Goal: Information Seeking & Learning: Learn about a topic

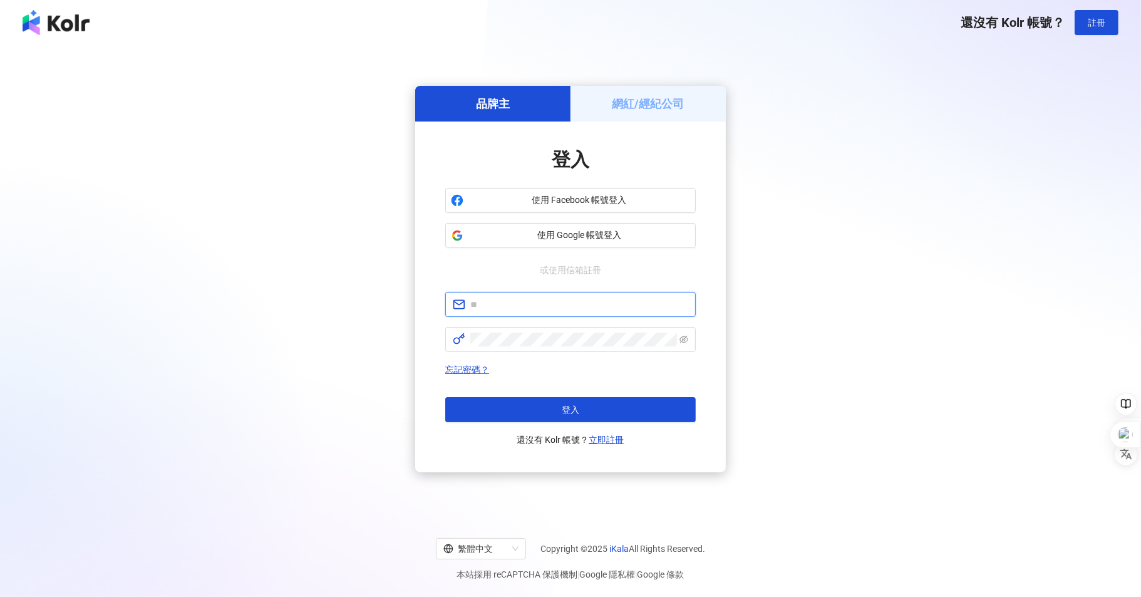
type input "**********"
click at [610, 304] on input "**********" at bounding box center [579, 304] width 218 height 14
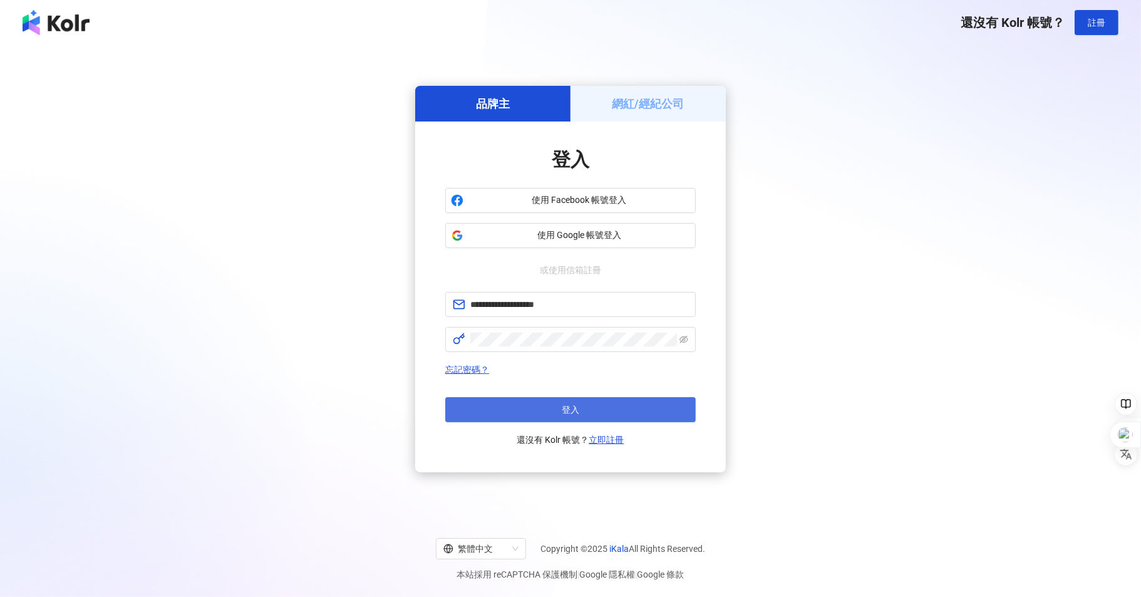
click at [502, 413] on button "登入" at bounding box center [570, 409] width 251 height 25
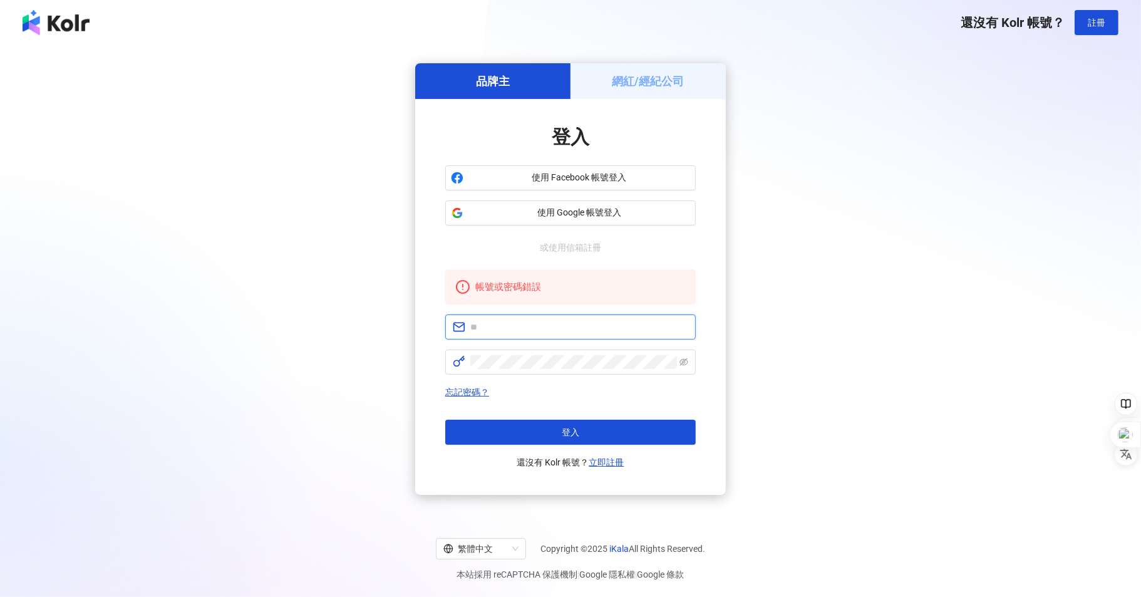
type input "**********"
click at [684, 363] on icon "eye-invisible" at bounding box center [684, 362] width 9 height 9
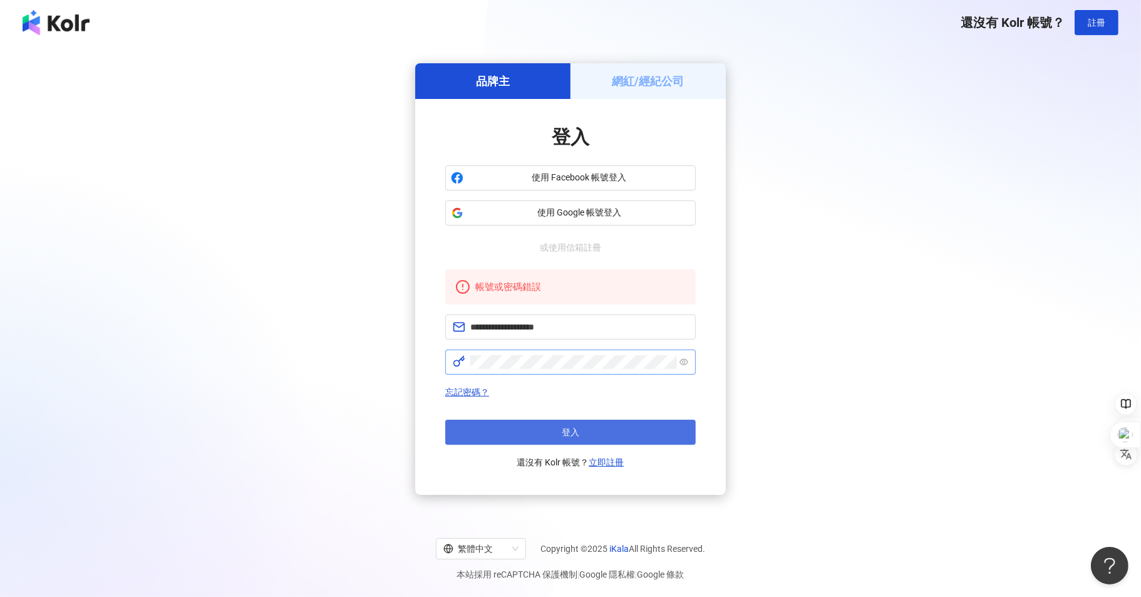
click at [509, 437] on button "登入" at bounding box center [570, 432] width 251 height 25
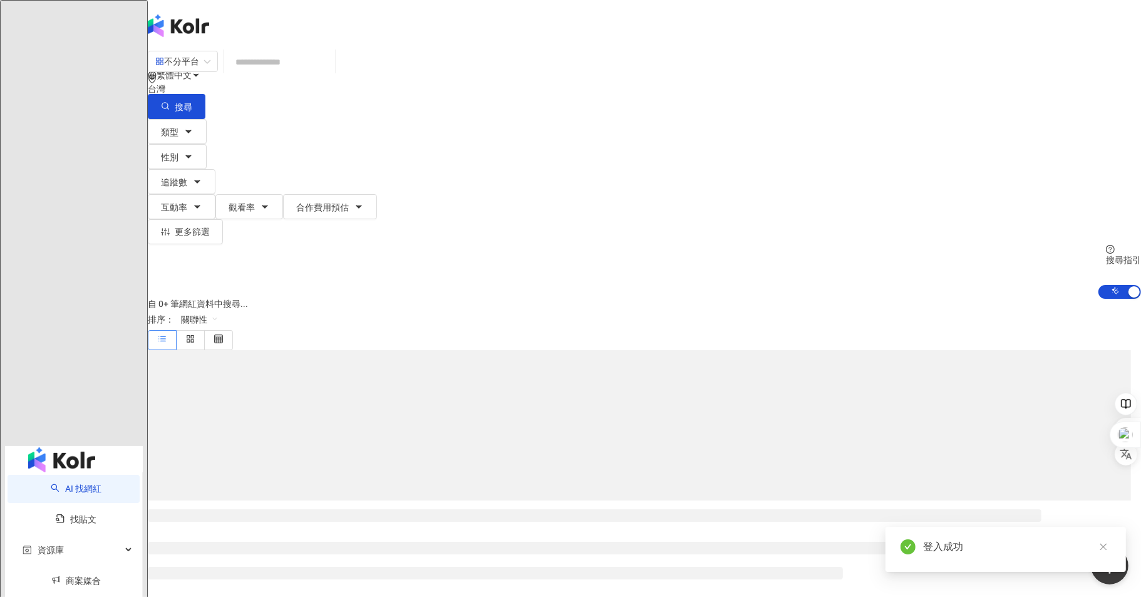
click at [330, 74] on input "search" at bounding box center [279, 62] width 101 height 24
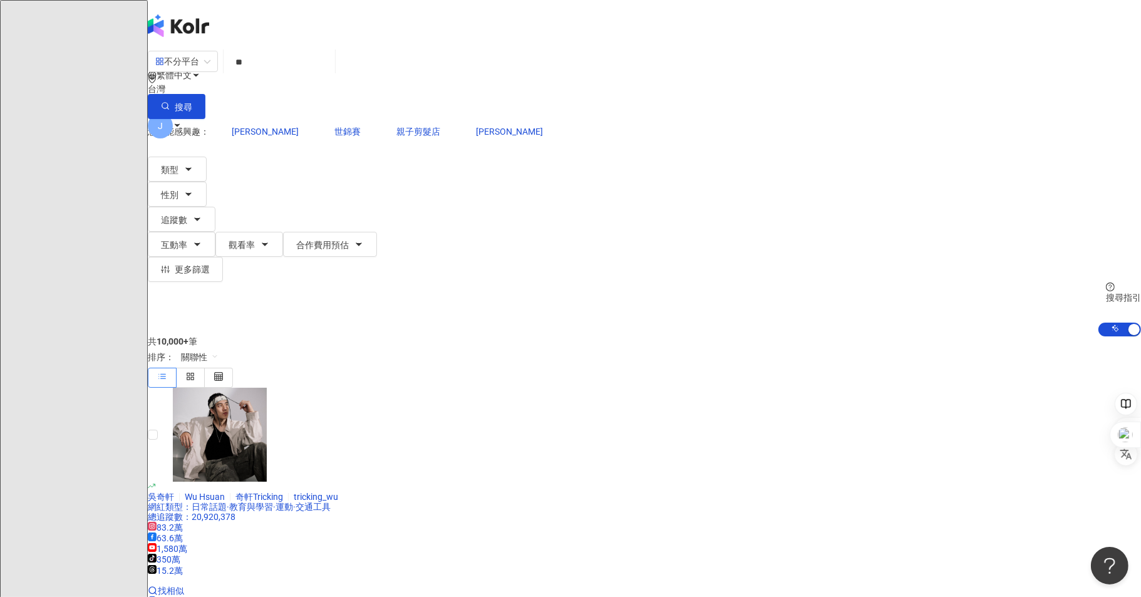
type input "*"
type input "**"
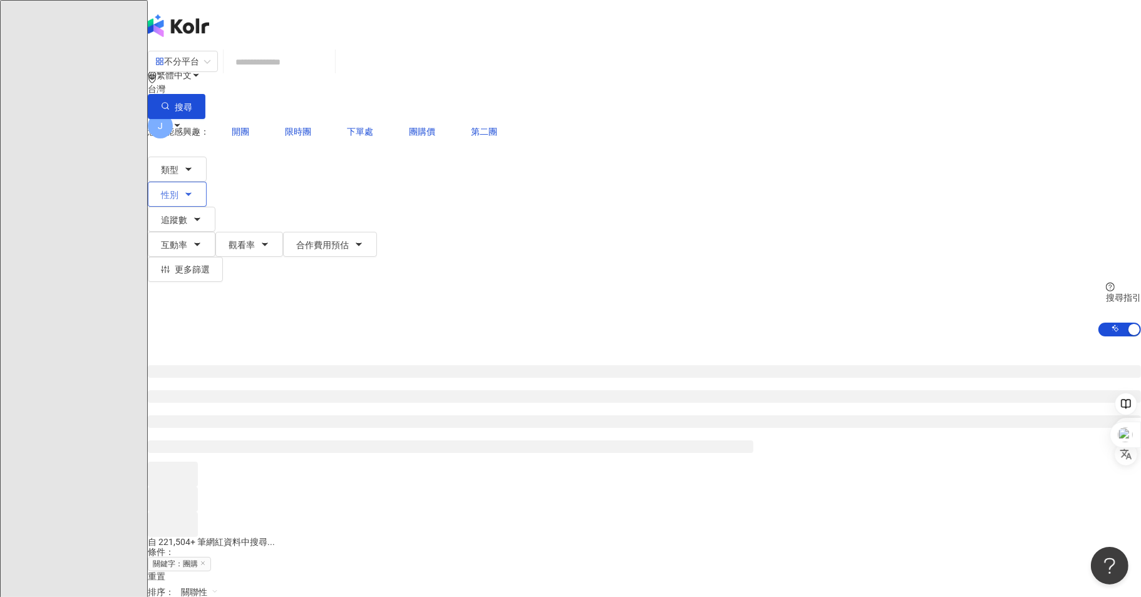
click at [178, 190] on span "性別" at bounding box center [170, 195] width 18 height 10
drag, startPoint x: 437, startPoint y: 135, endPoint x: 390, endPoint y: 132, distance: 47.0
click at [215, 207] on button "追蹤數" at bounding box center [182, 219] width 68 height 25
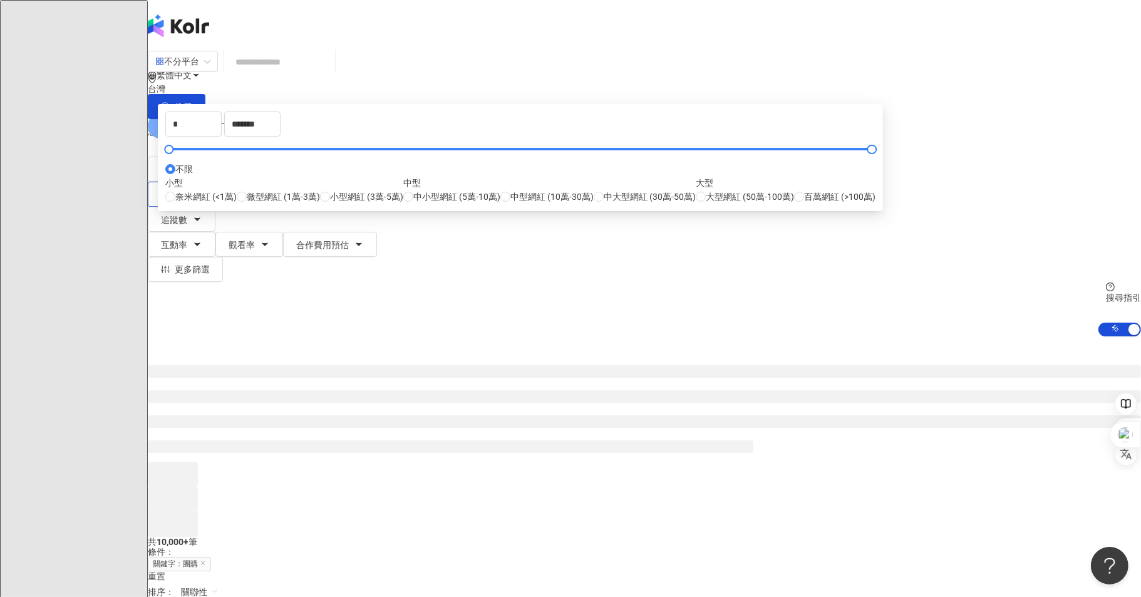
click at [178, 190] on span "性別" at bounding box center [170, 195] width 18 height 10
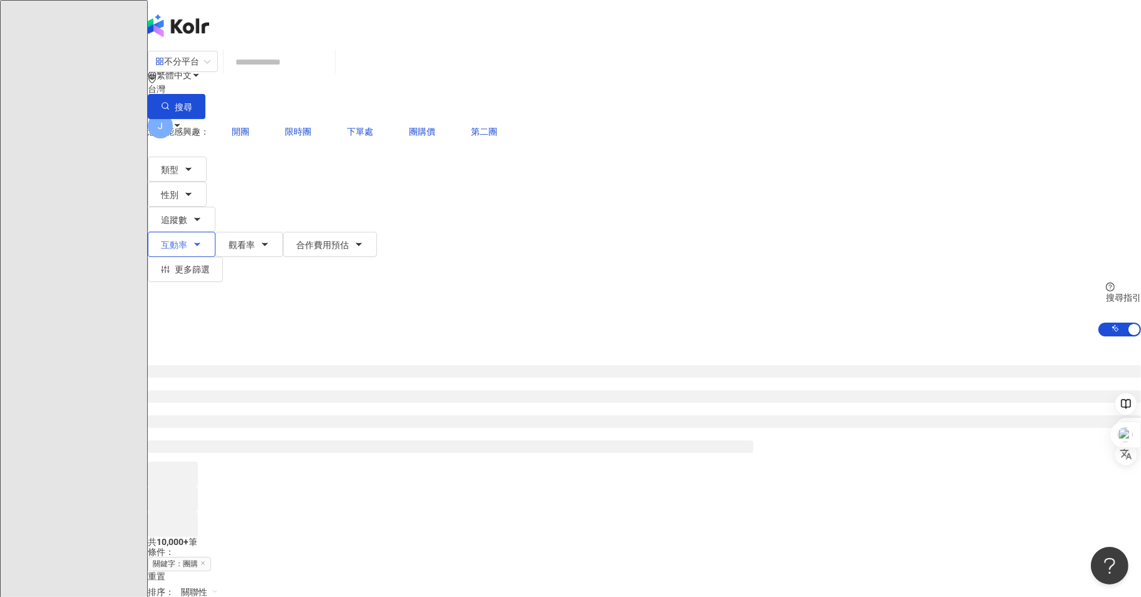
click at [202, 239] on icon "button" at bounding box center [197, 244] width 10 height 10
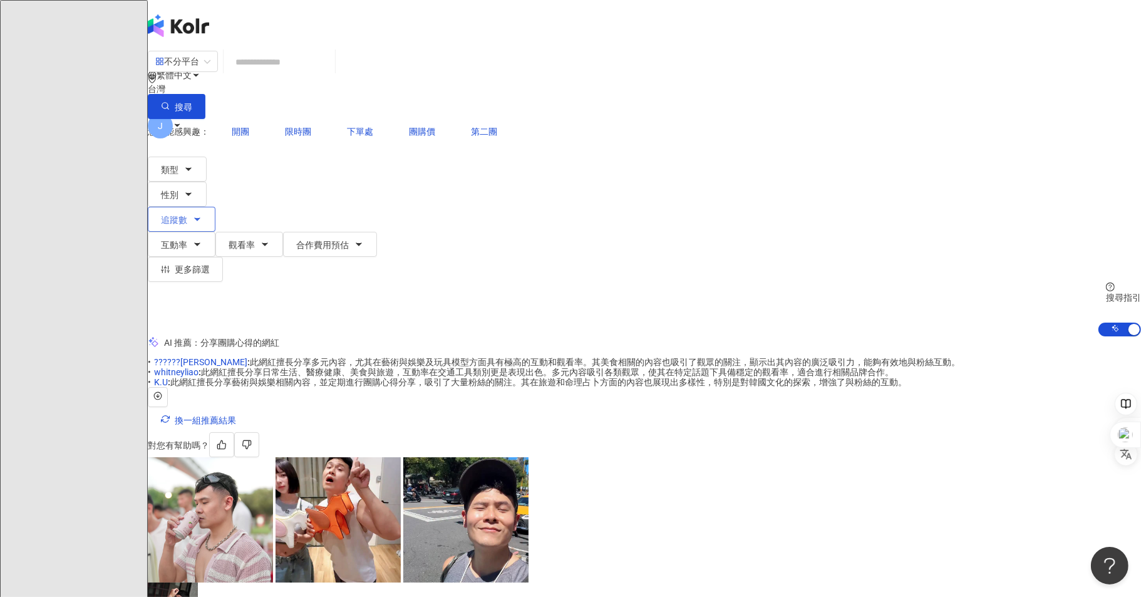
click at [215, 207] on button "追蹤數" at bounding box center [182, 219] width 68 height 25
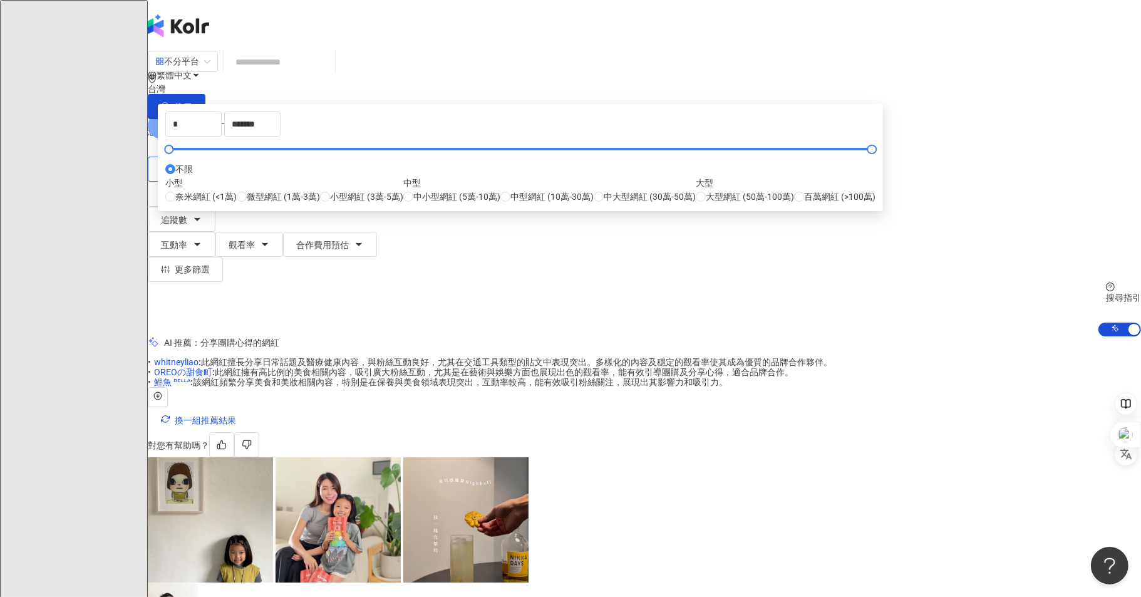
click at [194, 164] on icon "button" at bounding box center [188, 169] width 10 height 10
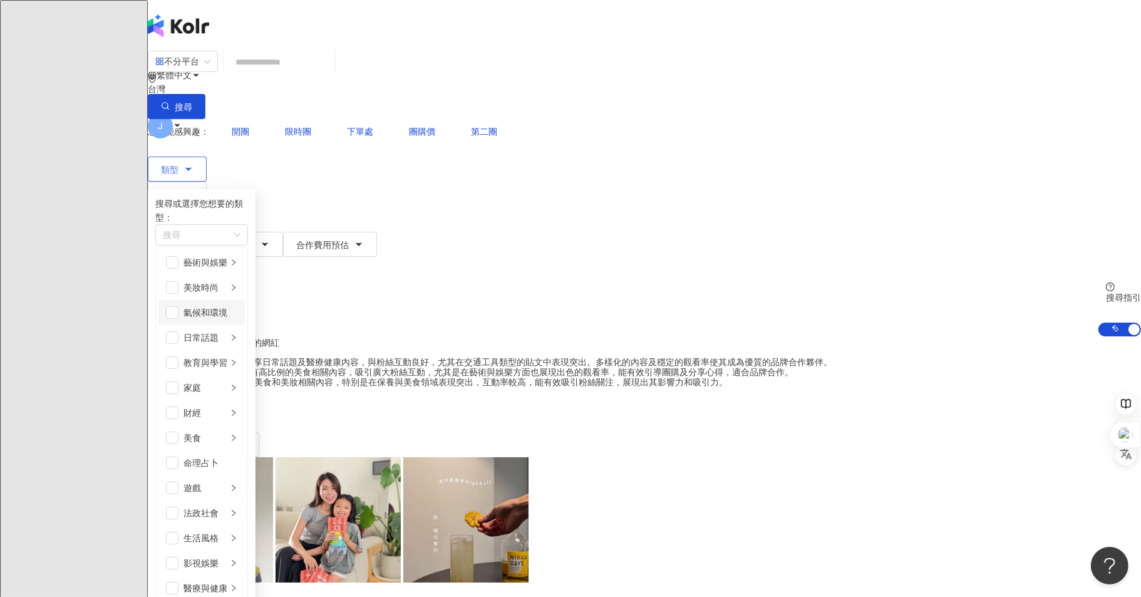
scroll to position [70, 0]
click at [235, 384] on icon "right" at bounding box center [234, 387] width 4 height 6
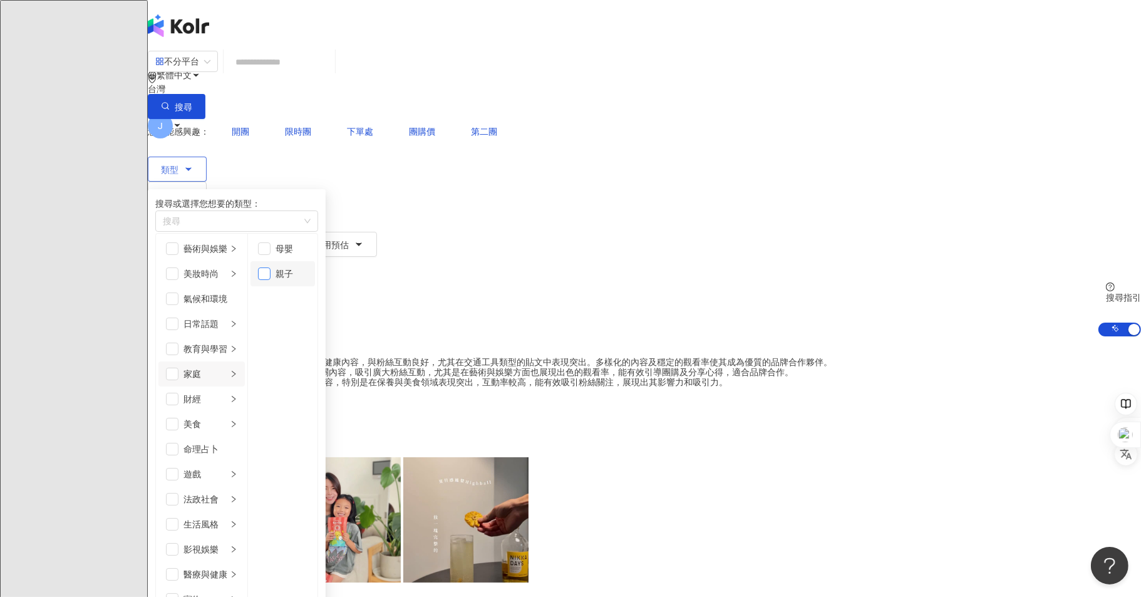
click at [271, 276] on span "button" at bounding box center [264, 273] width 13 height 13
click at [271, 251] on span "button" at bounding box center [264, 248] width 13 height 13
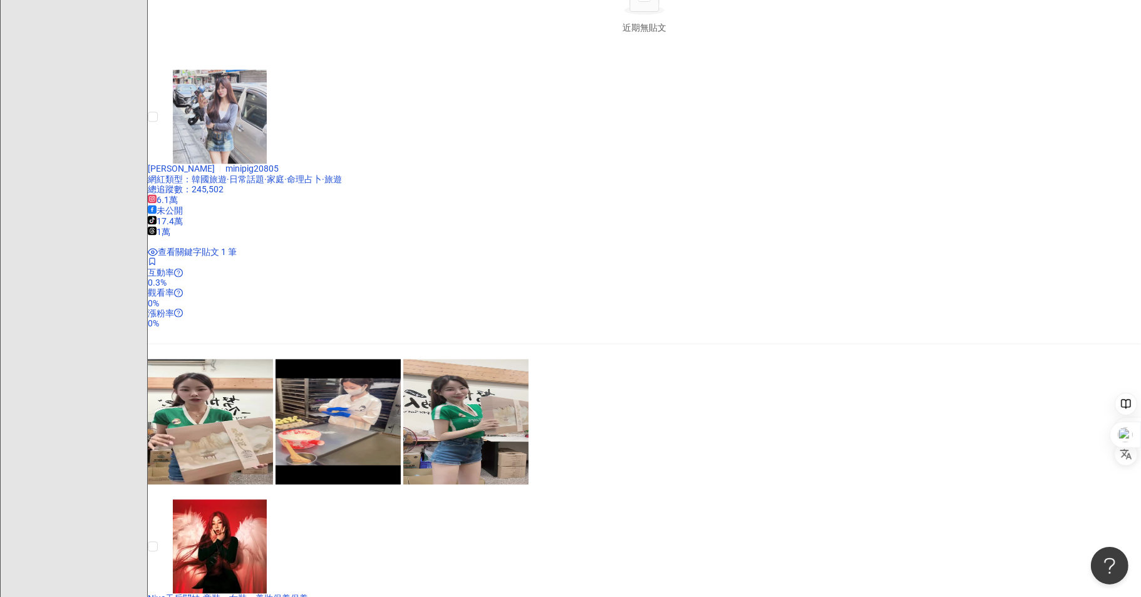
scroll to position [2480, 0]
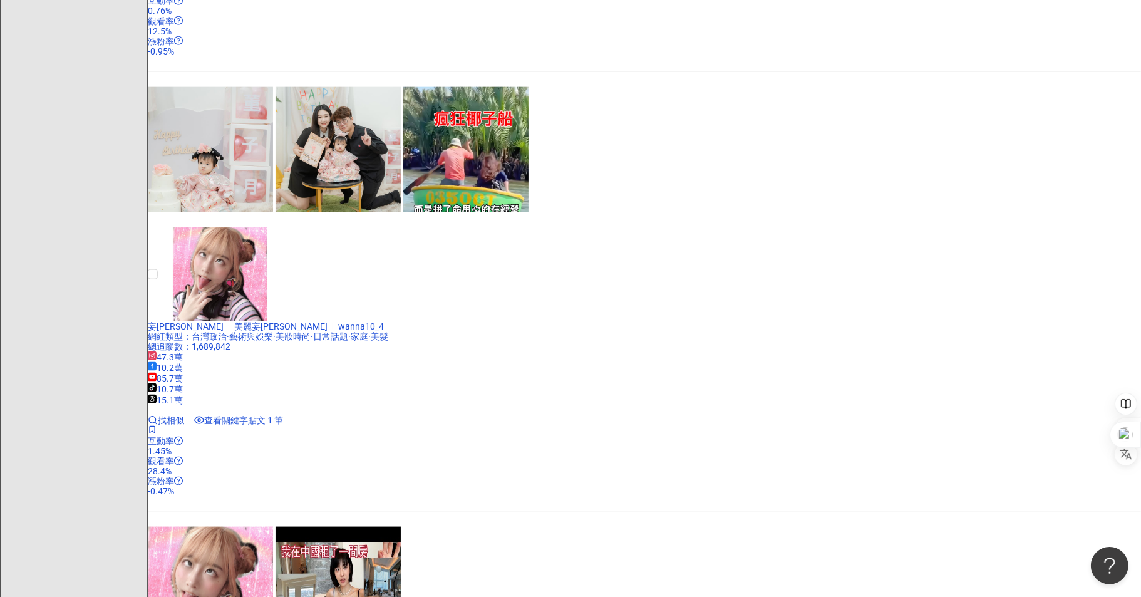
scroll to position [1707, 0]
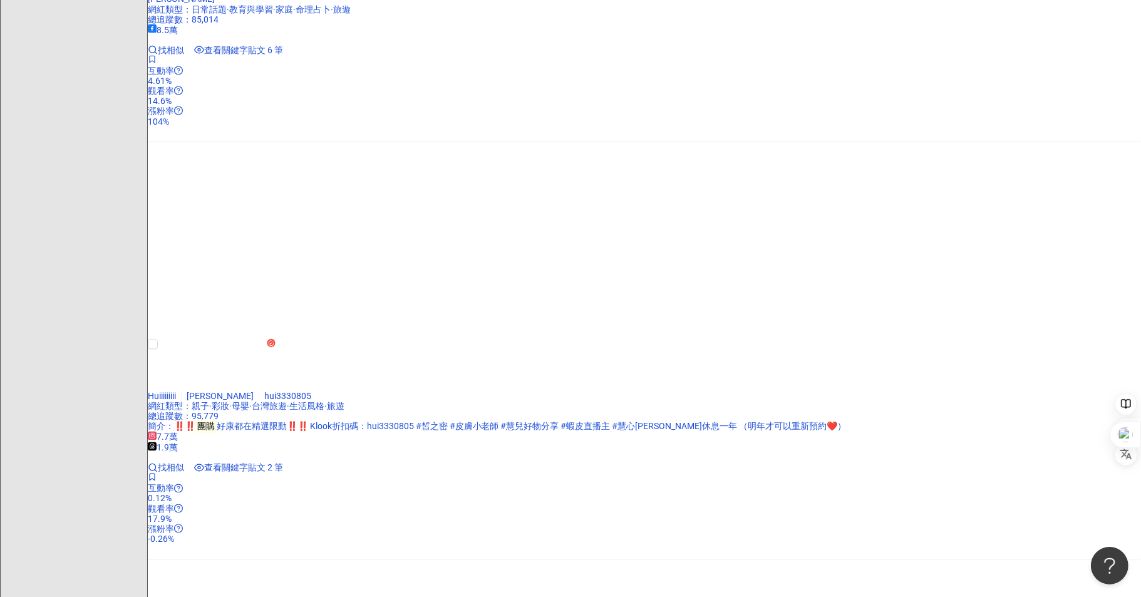
scroll to position [2403, 0]
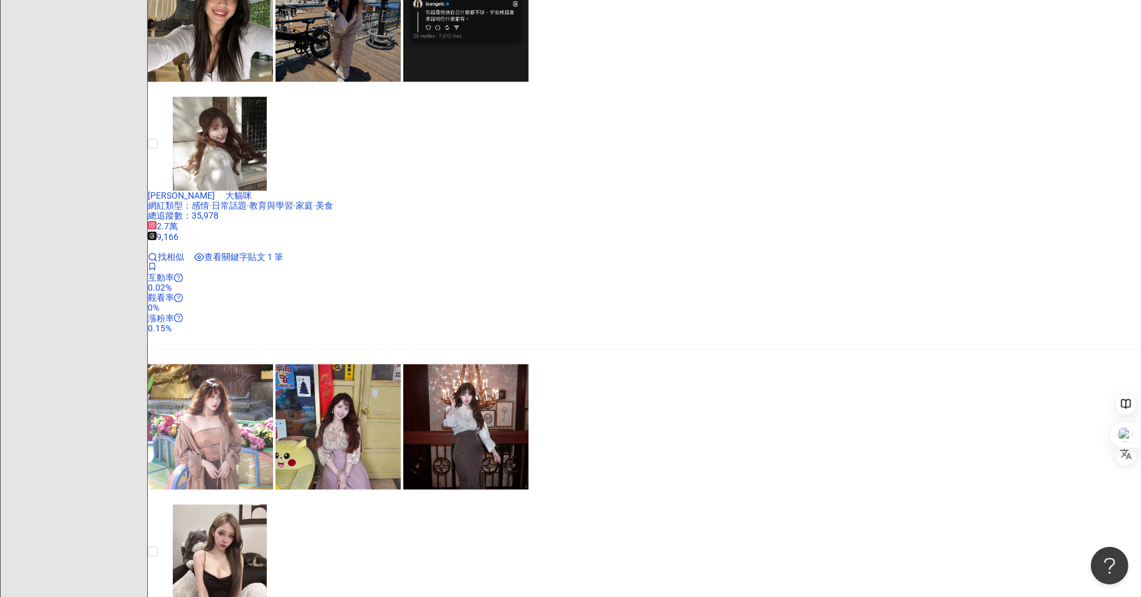
scroll to position [2585, 0]
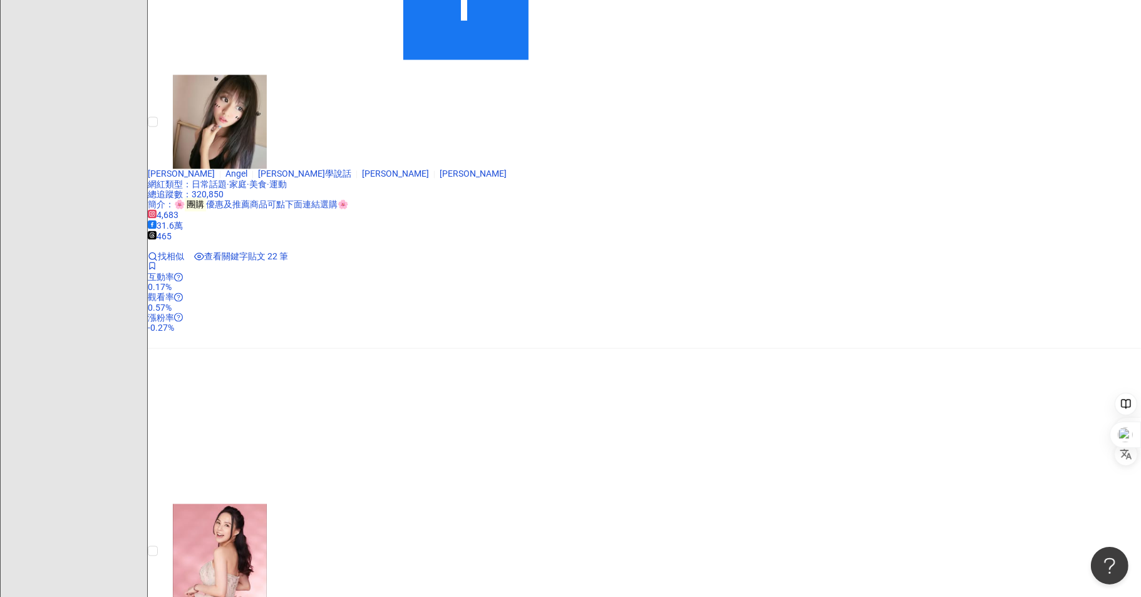
scroll to position [2594, 0]
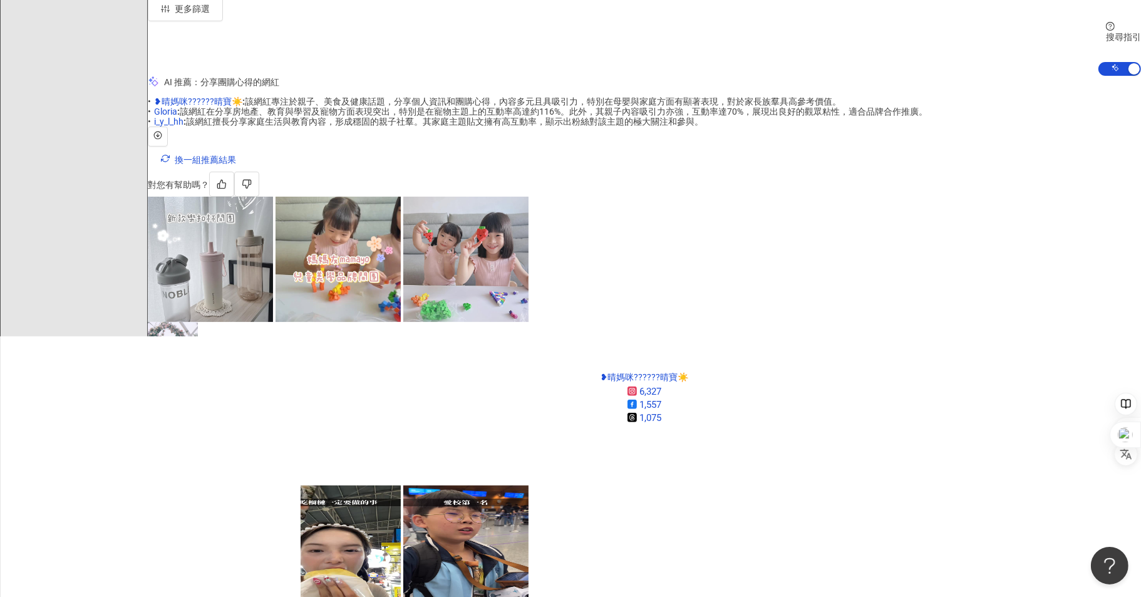
scroll to position [361, 0]
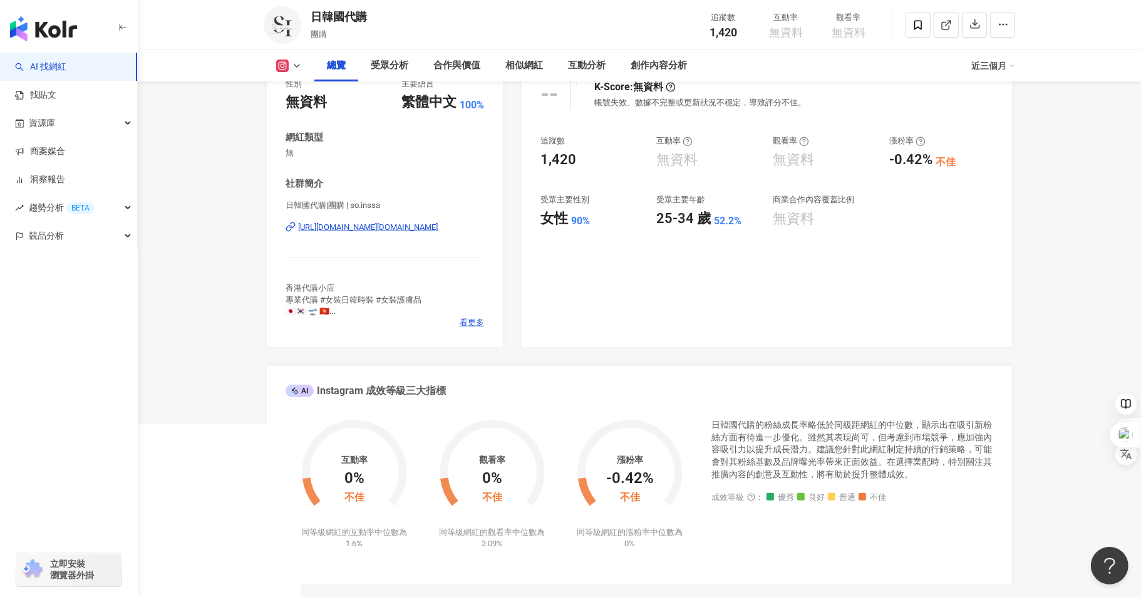
scroll to position [417, 0]
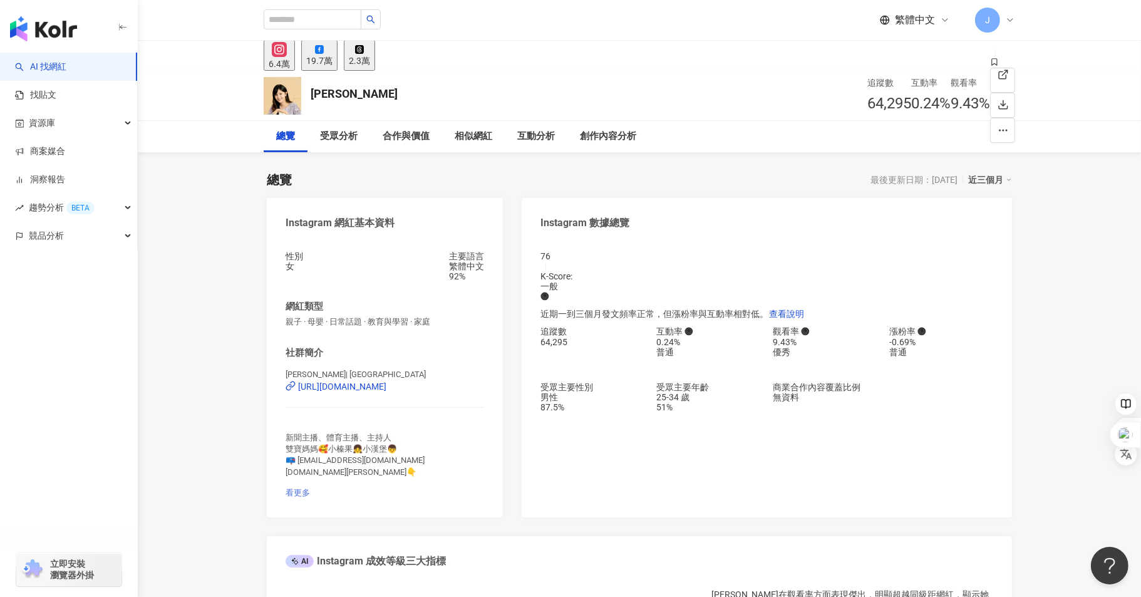
click at [310, 491] on span "看更多" at bounding box center [298, 492] width 24 height 9
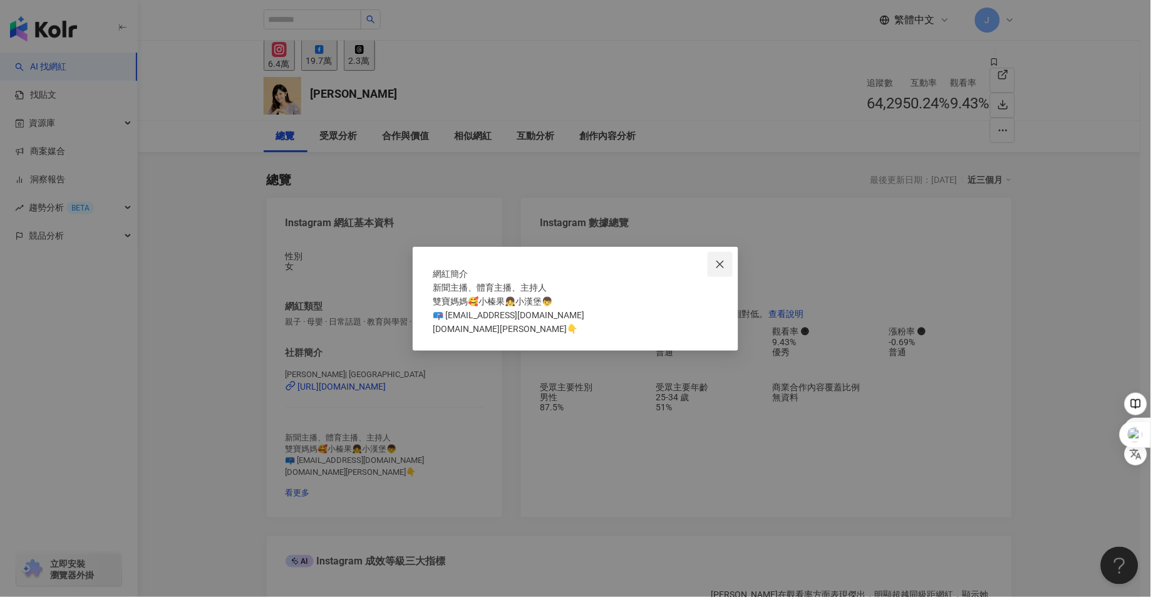
click at [723, 261] on icon "close" at bounding box center [720, 265] width 8 height 8
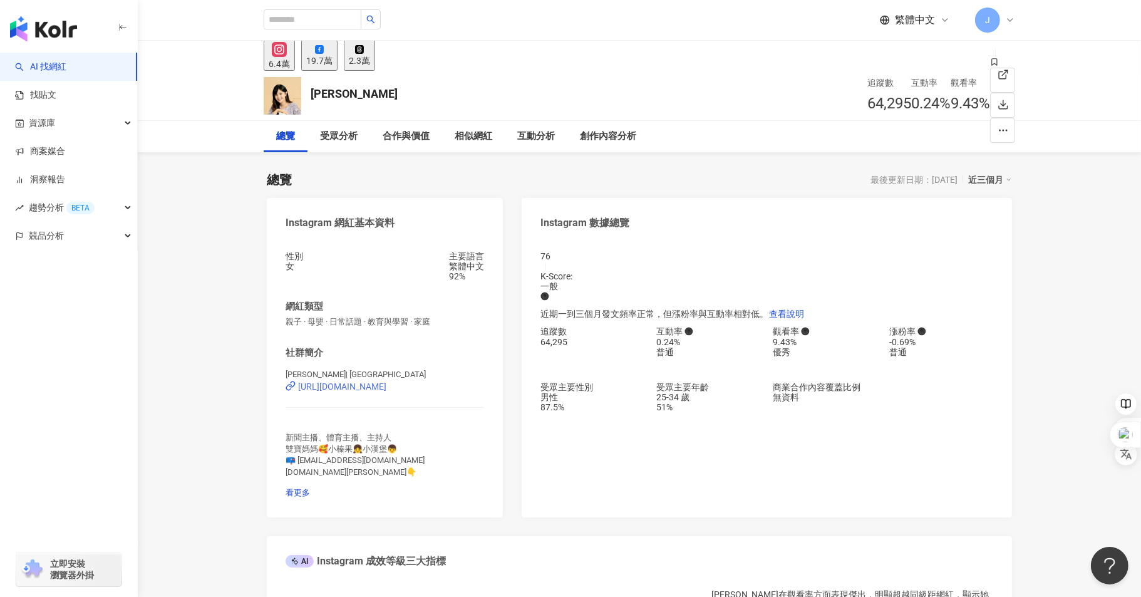
click at [386, 391] on div "https://www.instagram.com/yichiachien/" at bounding box center [342, 386] width 88 height 10
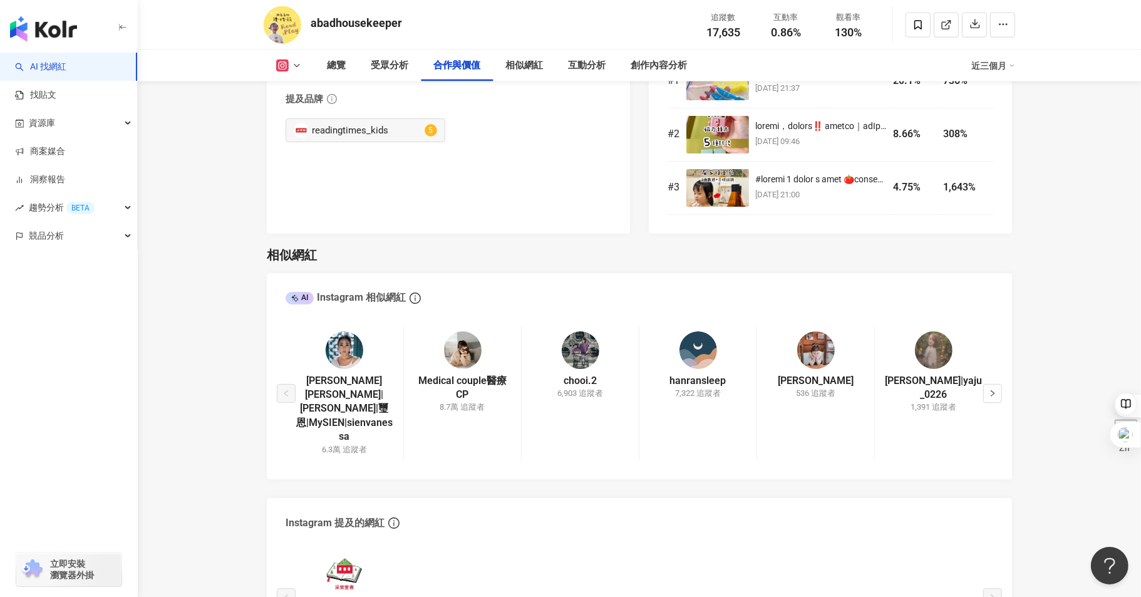
scroll to position [2087, 0]
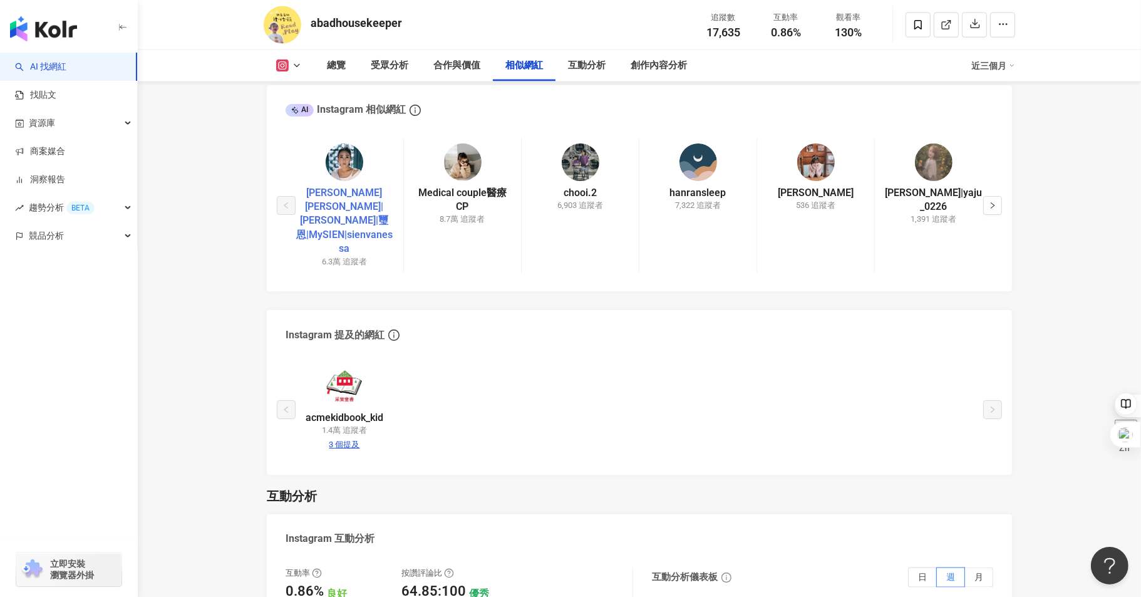
click at [347, 210] on link "璽恩SiEn Vanessa|SiEn Vanessa|璽恩|MySIEN|sienvanessa" at bounding box center [345, 221] width 98 height 70
click at [991, 209] on icon "right" at bounding box center [993, 206] width 8 height 8
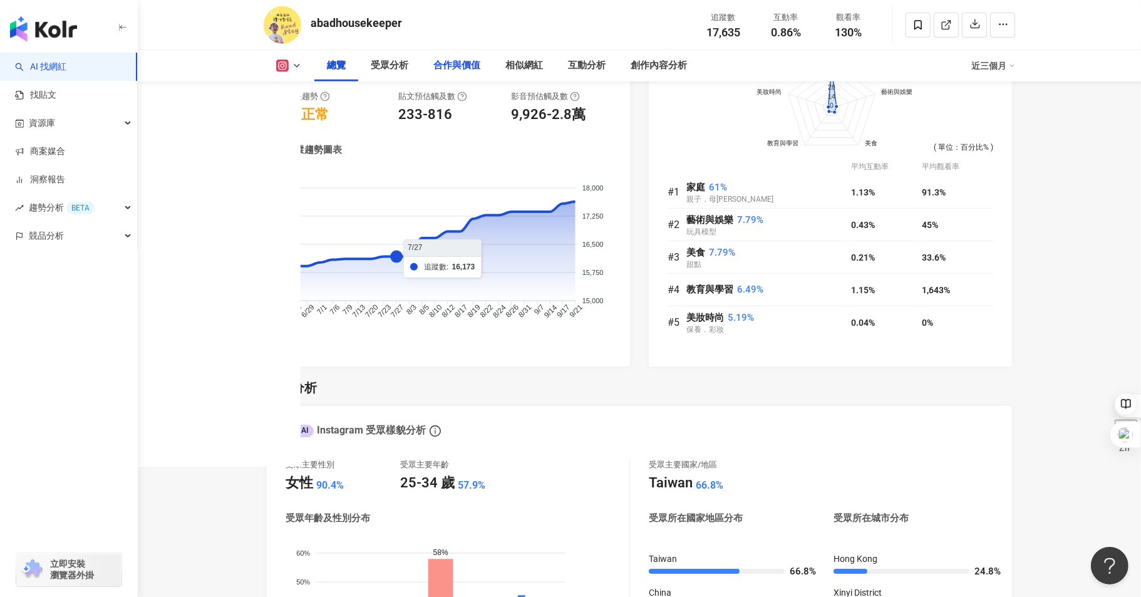
scroll to position [904, 0]
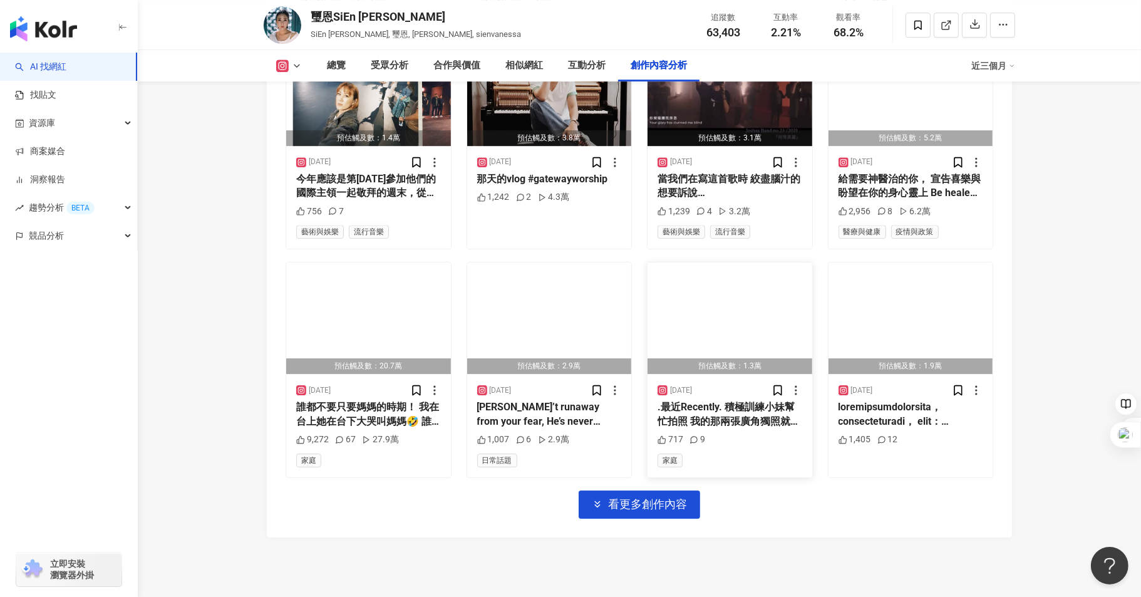
scroll to position [4334, 0]
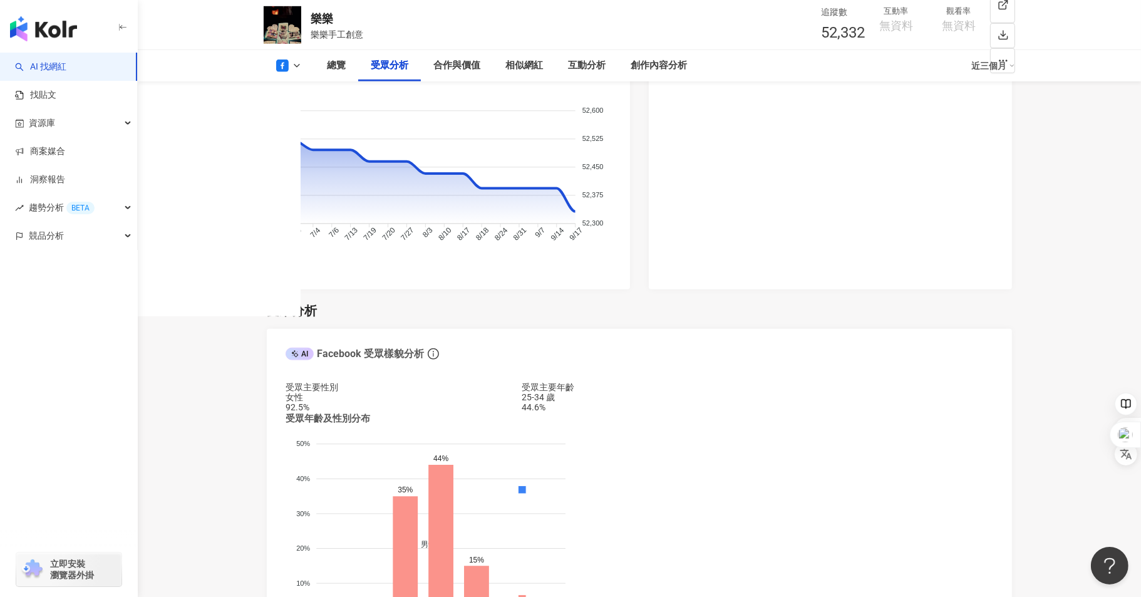
scroll to position [1043, 0]
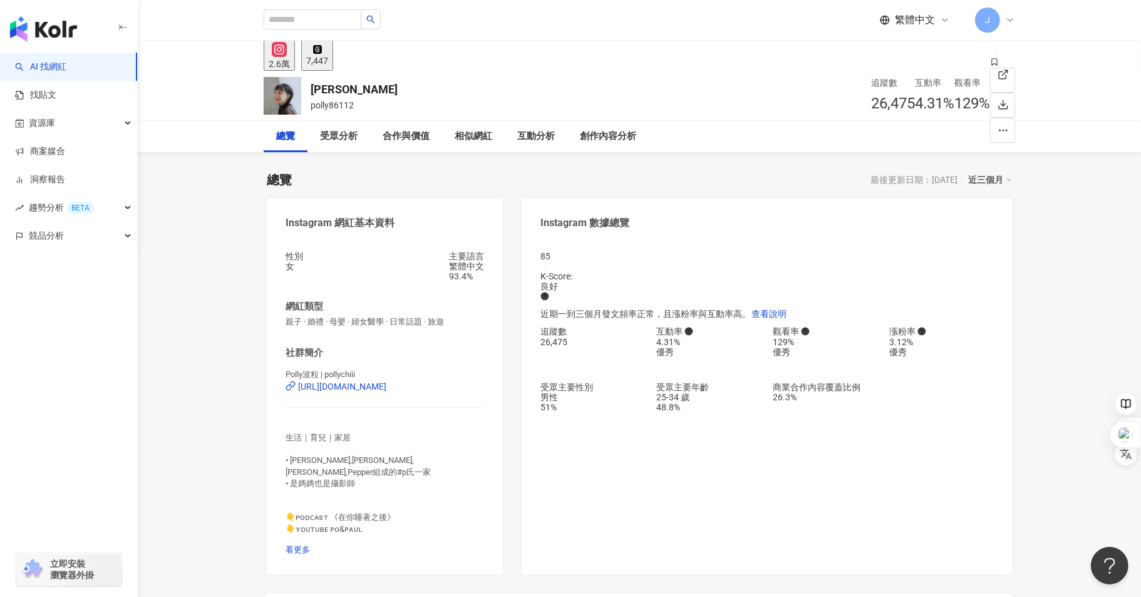
scroll to position [209, 0]
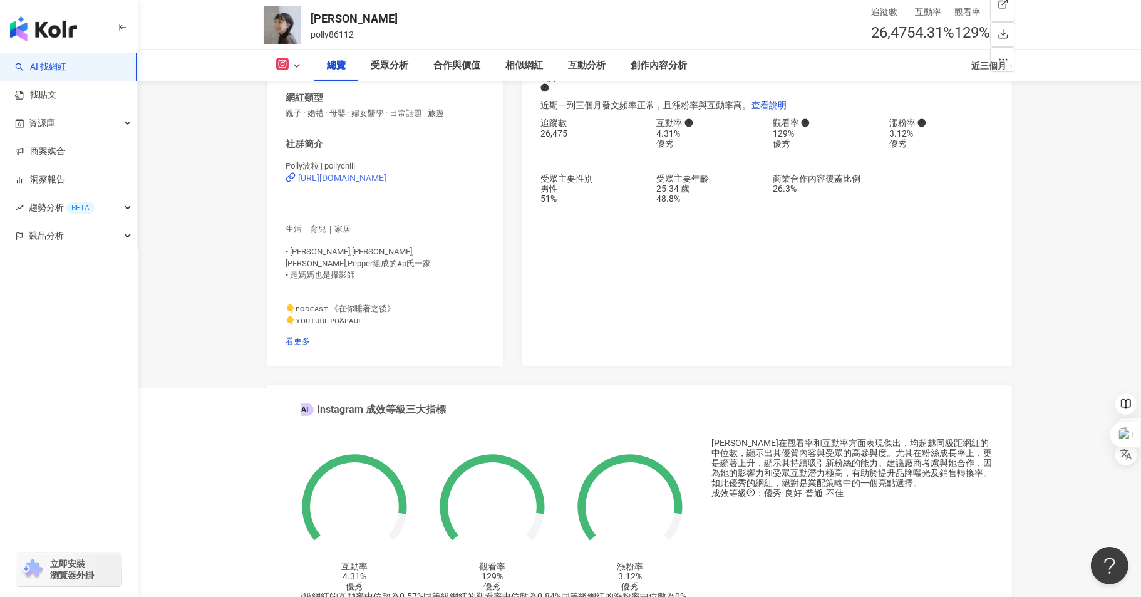
click at [386, 183] on div "[URL][DOMAIN_NAME]" at bounding box center [342, 178] width 88 height 10
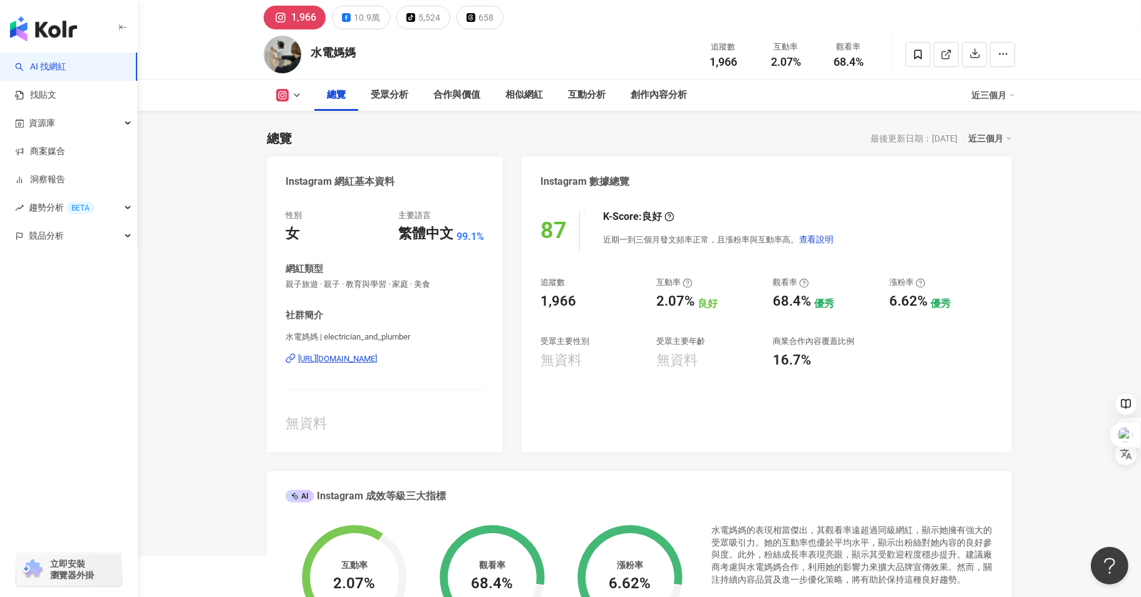
scroll to position [22, 0]
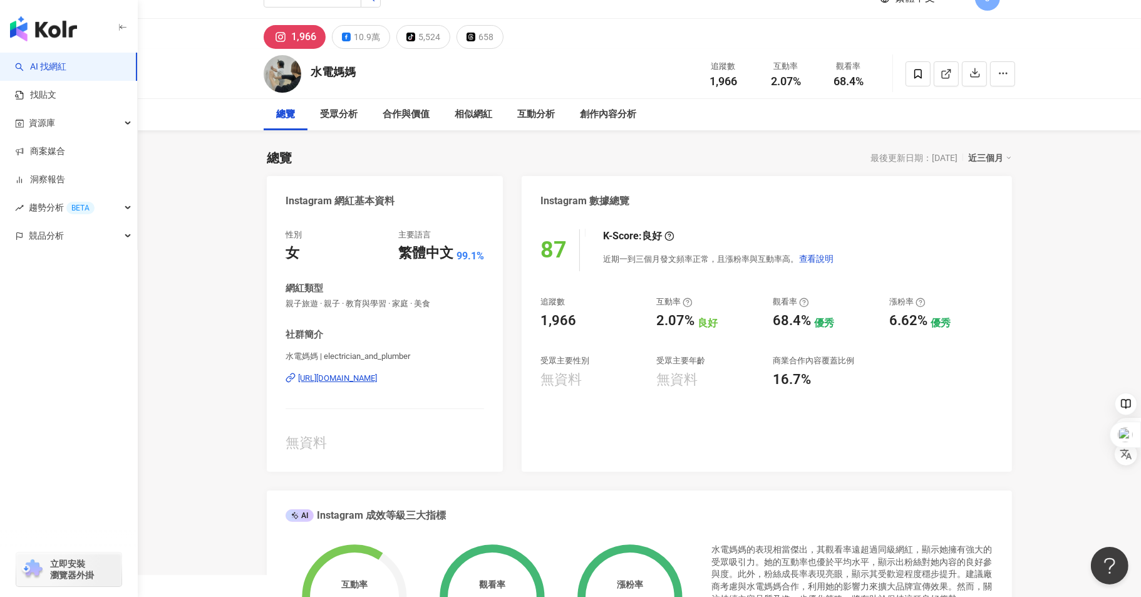
click at [377, 375] on div "https://www.instagram.com/electrician_and_plumber/" at bounding box center [337, 378] width 79 height 11
